Goal: Navigation & Orientation: Understand site structure

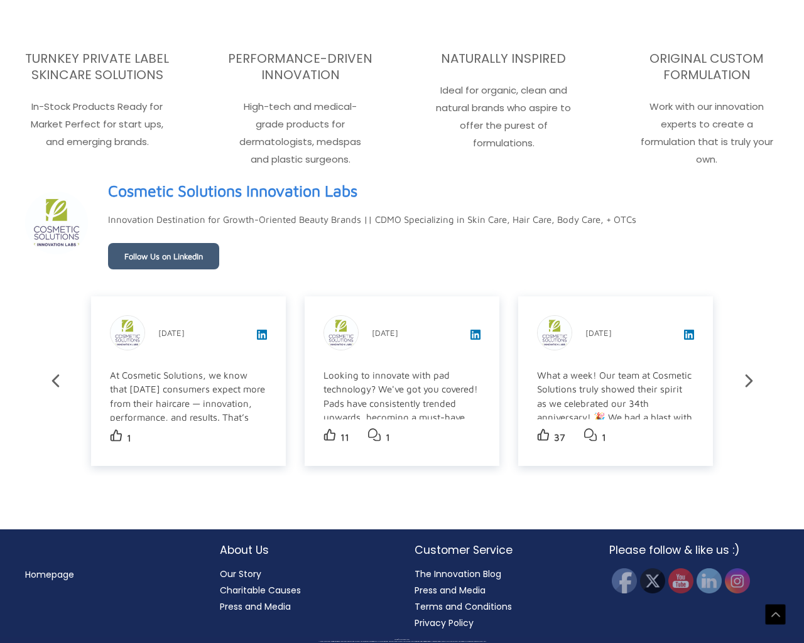
scroll to position [1950, 0]
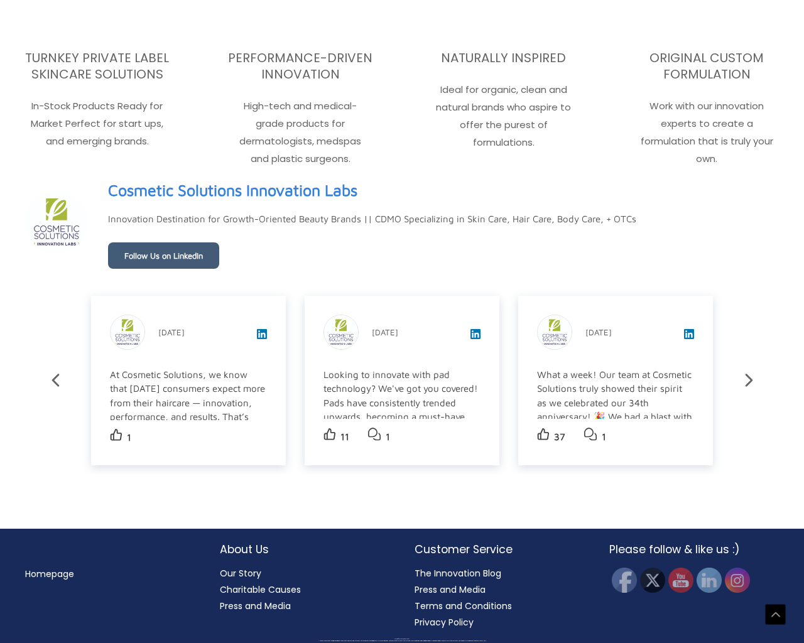
scroll to position [1934, 0]
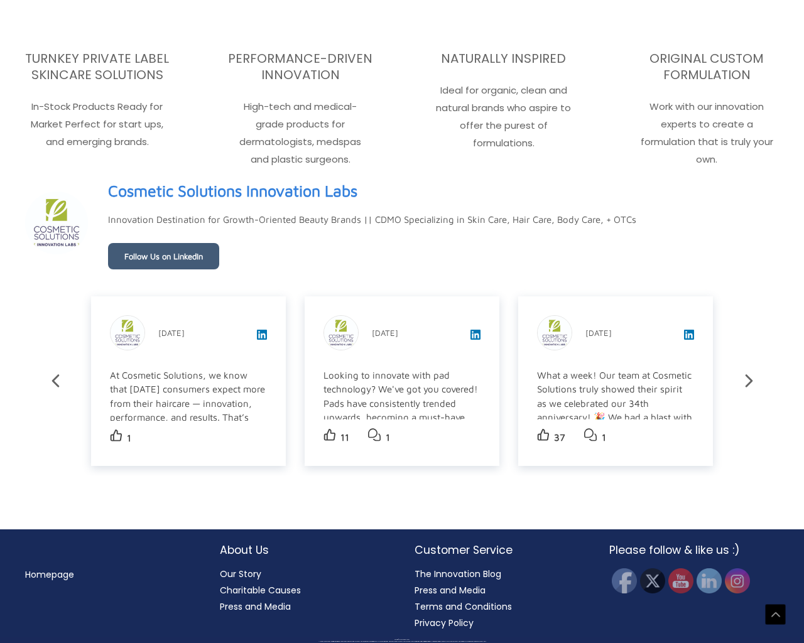
scroll to position [1950, 0]
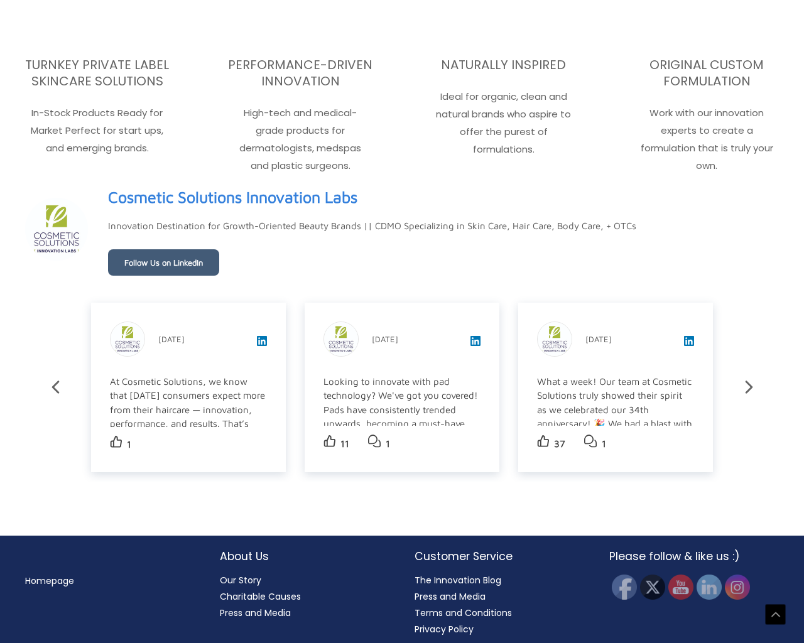
scroll to position [1950, 0]
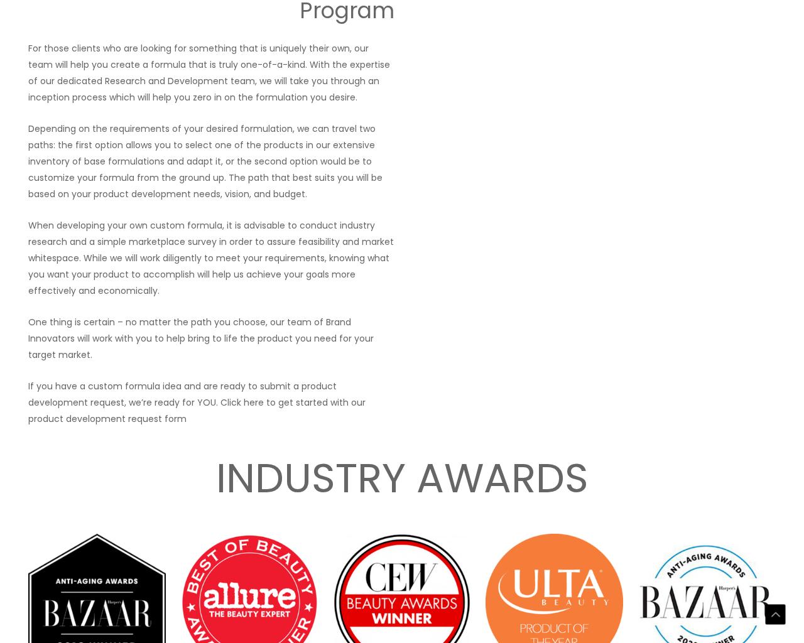
scroll to position [1752, 0]
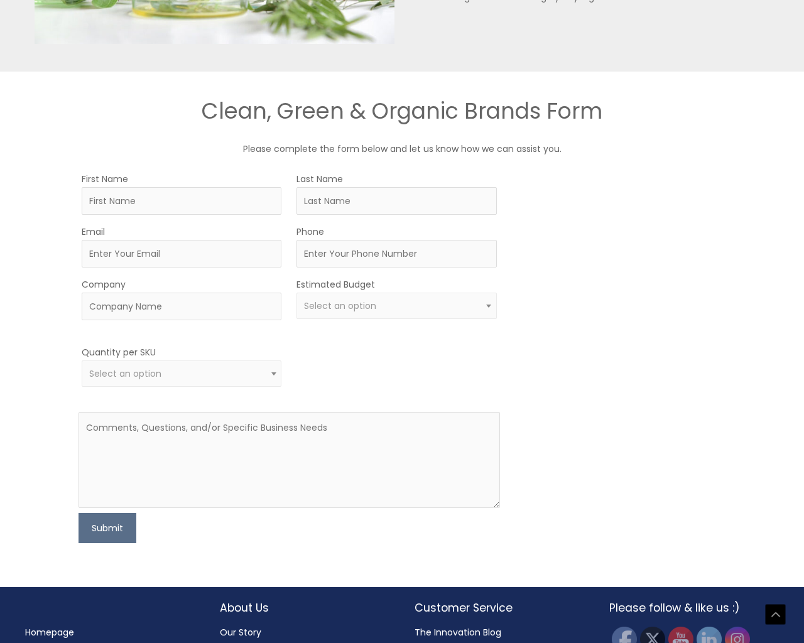
scroll to position [748, 0]
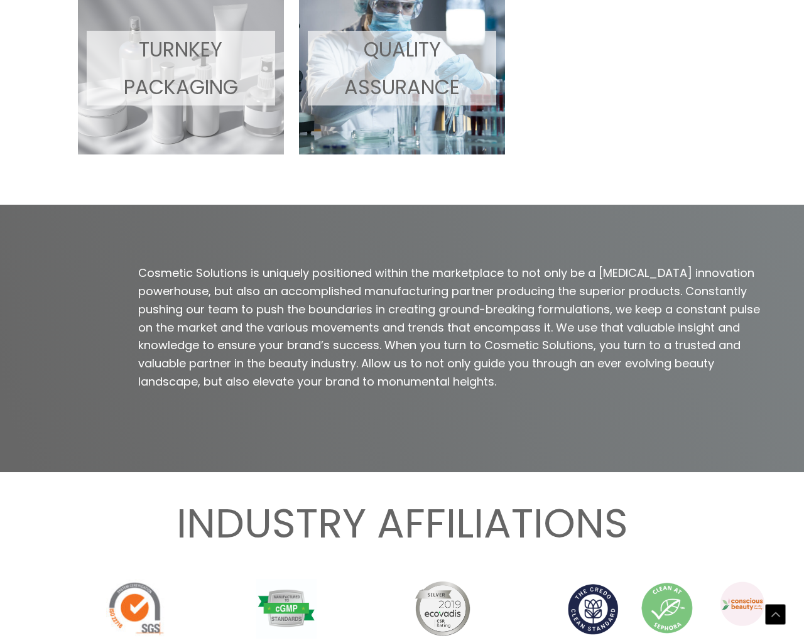
scroll to position [1096, 0]
